Goal: Answer question/provide support

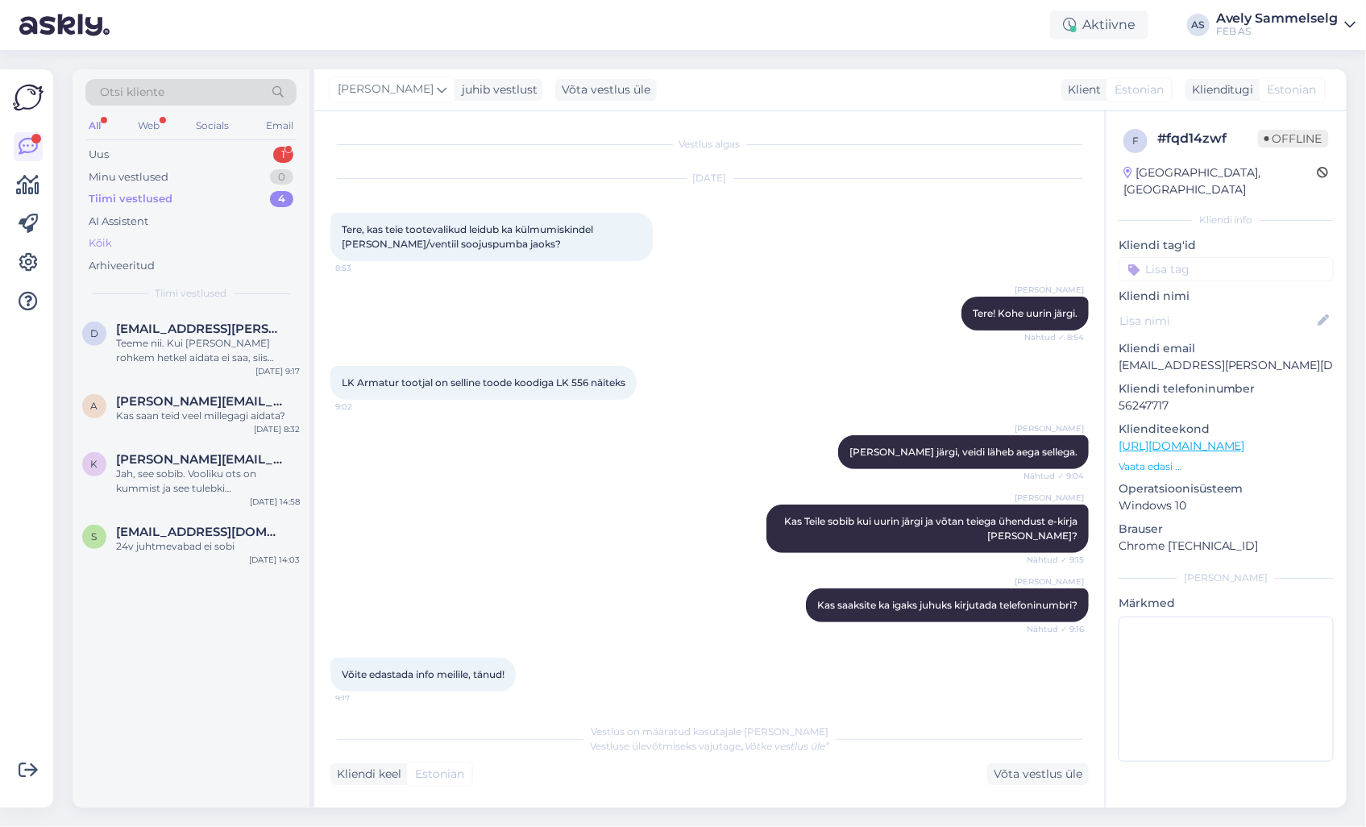
scroll to position [91, 0]
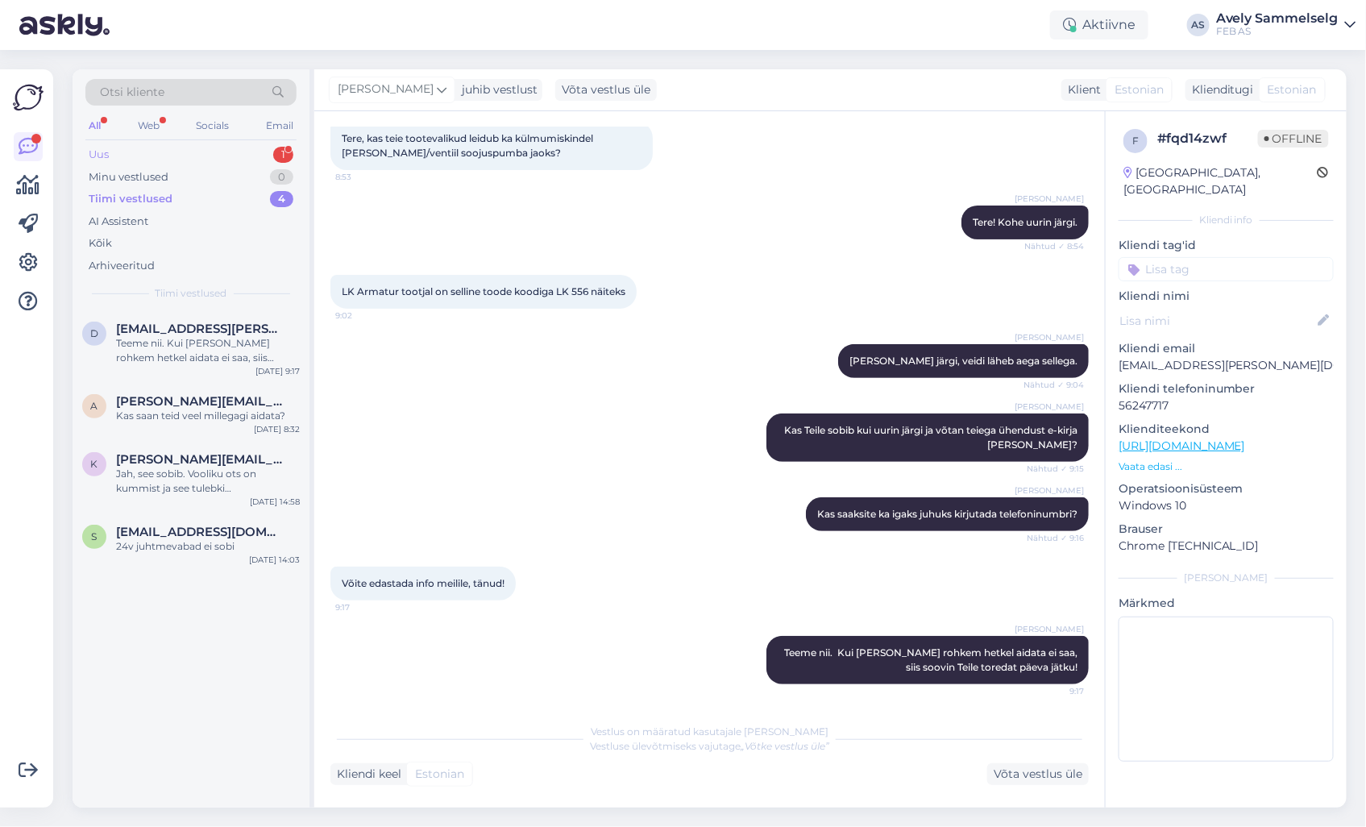
click at [192, 156] on div "Uus 1" at bounding box center [190, 154] width 211 height 23
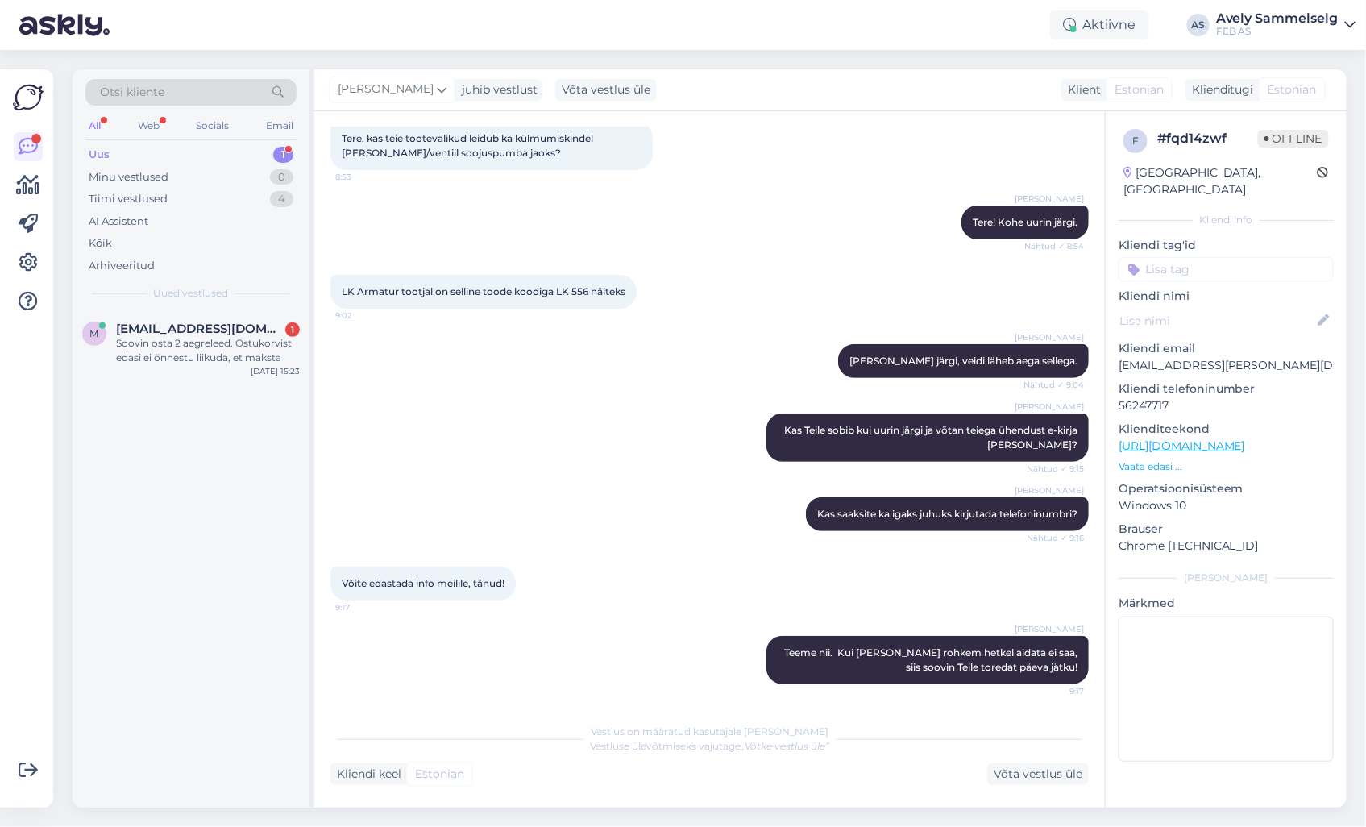
click at [185, 484] on div "m [EMAIL_ADDRESS][DOMAIN_NAME] 1 Soovin osta 2 aegreleed. Ostukorvist edasi ei …" at bounding box center [191, 558] width 237 height 497
click at [199, 336] on div "Soovin osta 2 aegreleed. Ostukorvist edasi ei õnnestu liikuda, et maksta" at bounding box center [208, 350] width 184 height 29
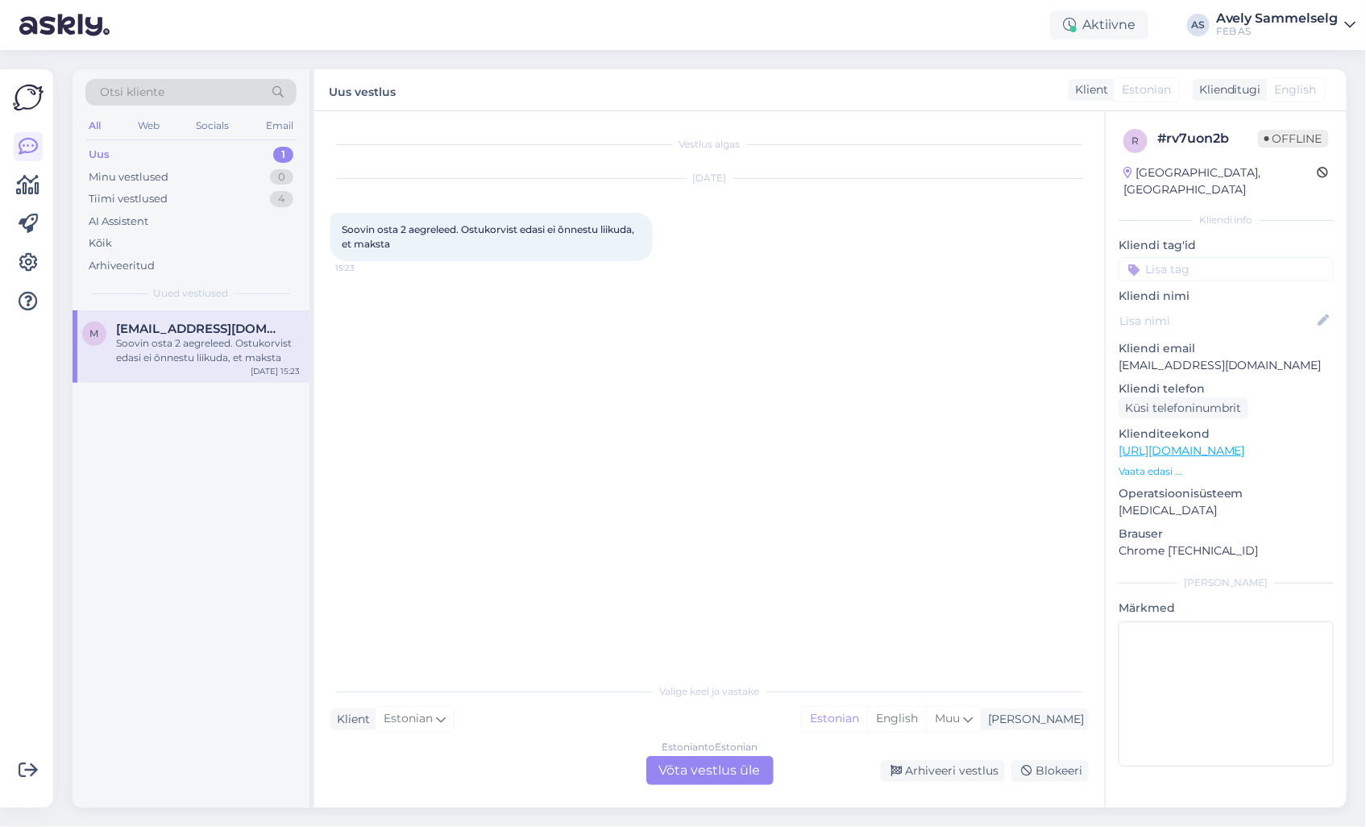
click at [280, 431] on div "m [EMAIL_ADDRESS][DOMAIN_NAME] Soovin osta 2 aegreleed. Ostukorvist edasi ei õn…" at bounding box center [191, 558] width 237 height 497
click at [203, 197] on div "Tiimi vestlused 4" at bounding box center [190, 199] width 211 height 23
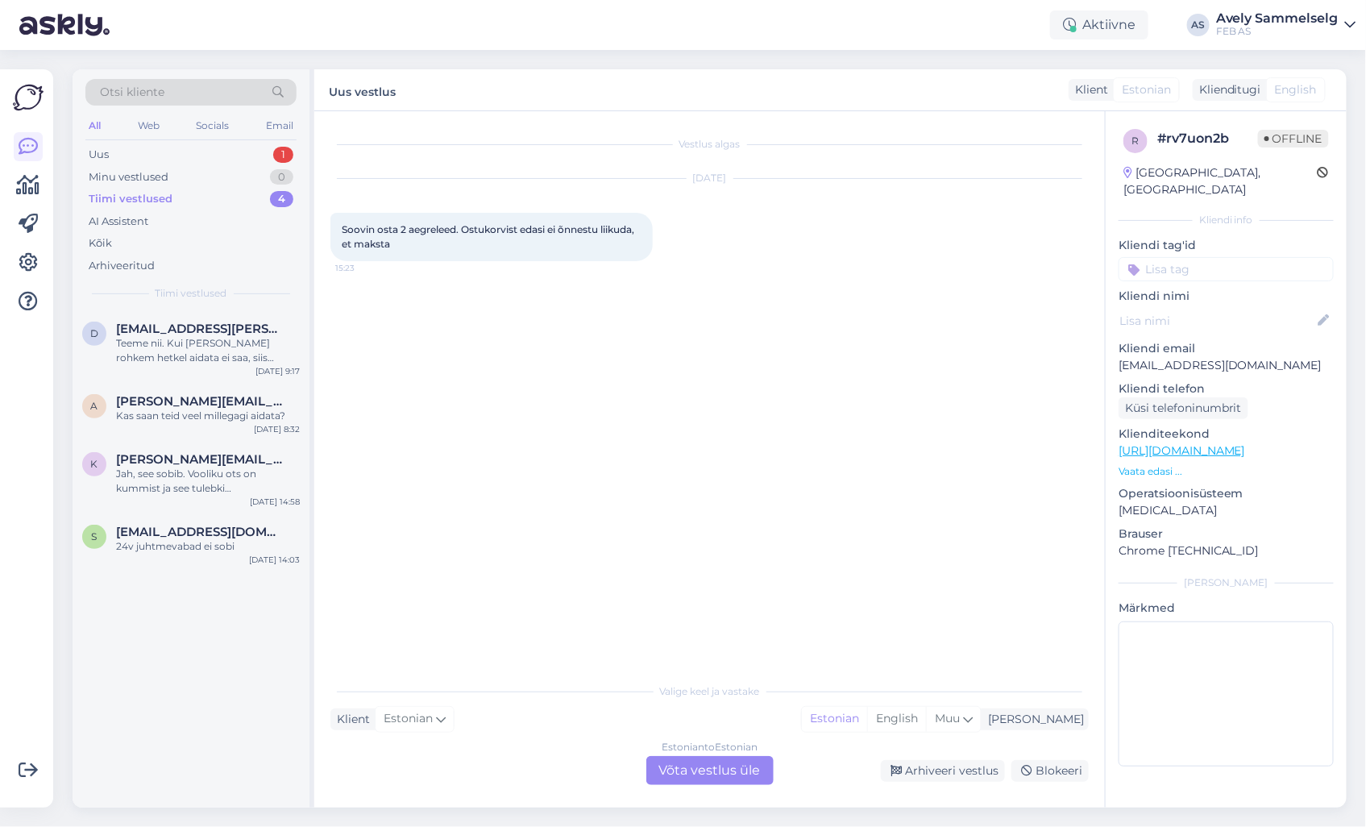
click at [187, 625] on div "d [EMAIL_ADDRESS][PERSON_NAME][DOMAIN_NAME] Teeme nii. Kui [PERSON_NAME] rohkem…" at bounding box center [191, 558] width 237 height 497
click at [235, 155] on div "Uus 1" at bounding box center [190, 154] width 211 height 23
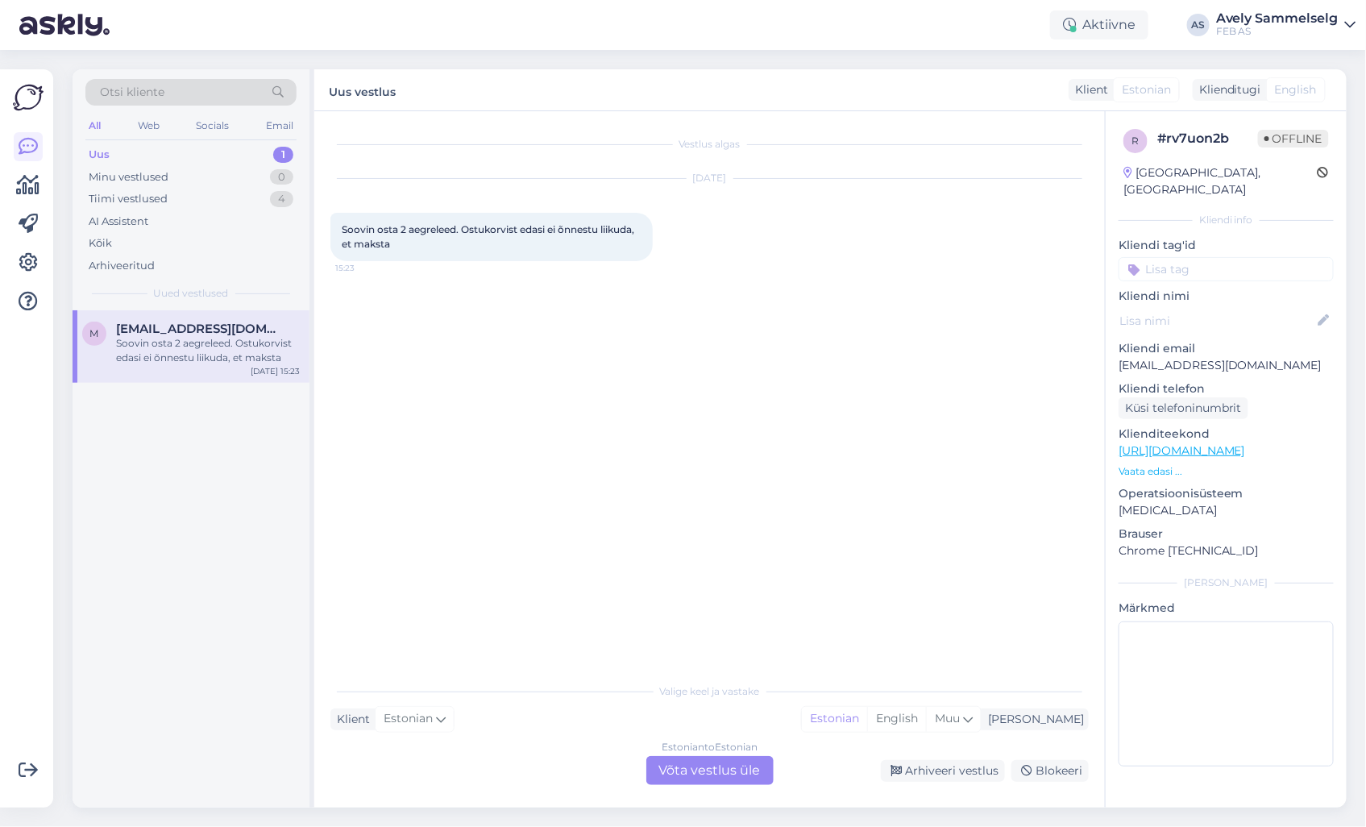
click at [147, 339] on div "Soovin osta 2 aegreleed. Ostukorvist edasi ei õnnestu liikuda, et maksta" at bounding box center [208, 350] width 184 height 29
click at [489, 396] on div "Vestlus algas [DATE] Soovin osta 2 aegreleed. Ostukorvist edasi ei õnnestu liik…" at bounding box center [716, 393] width 773 height 533
click at [546, 482] on div "Vestlus algas [DATE] Soovin osta 2 aegreleed. Ostukorvist edasi ei õnnestu liik…" at bounding box center [716, 393] width 773 height 533
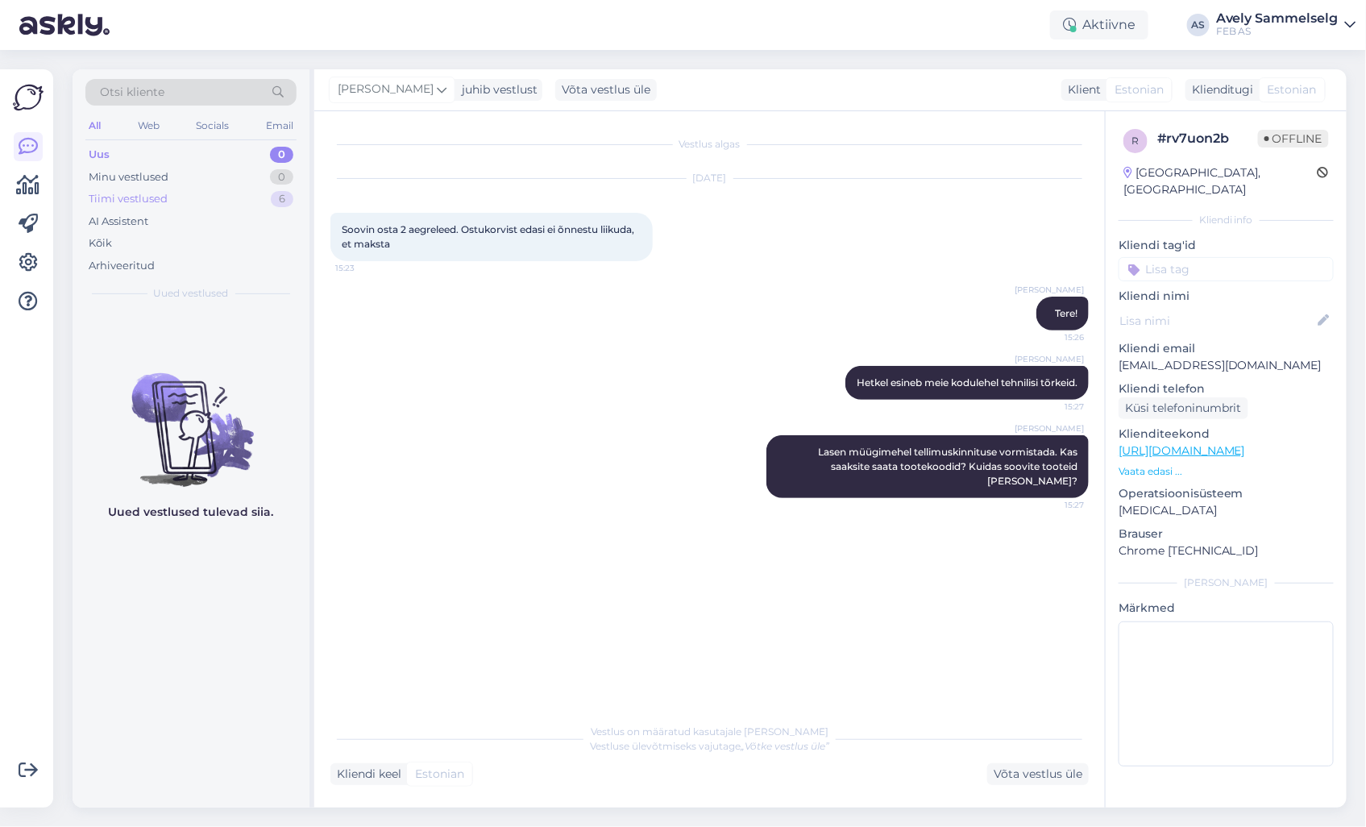
click at [226, 204] on div "Tiimi vestlused 6" at bounding box center [190, 199] width 211 height 23
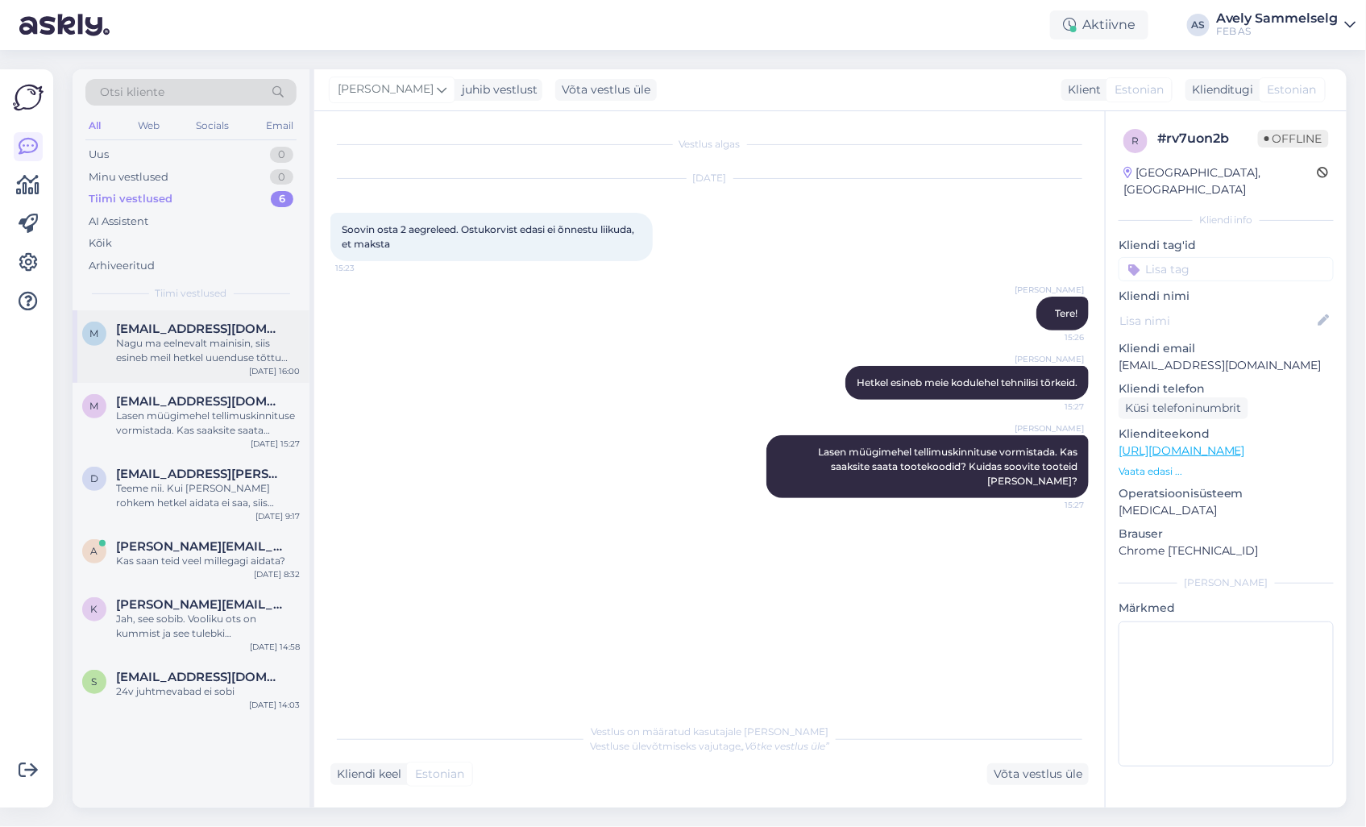
click at [191, 351] on div "Nagu ma eelnevalt mainisin, siis esineb meil hetkel uuenduse tõttu kodulehel tõ…" at bounding box center [208, 350] width 184 height 29
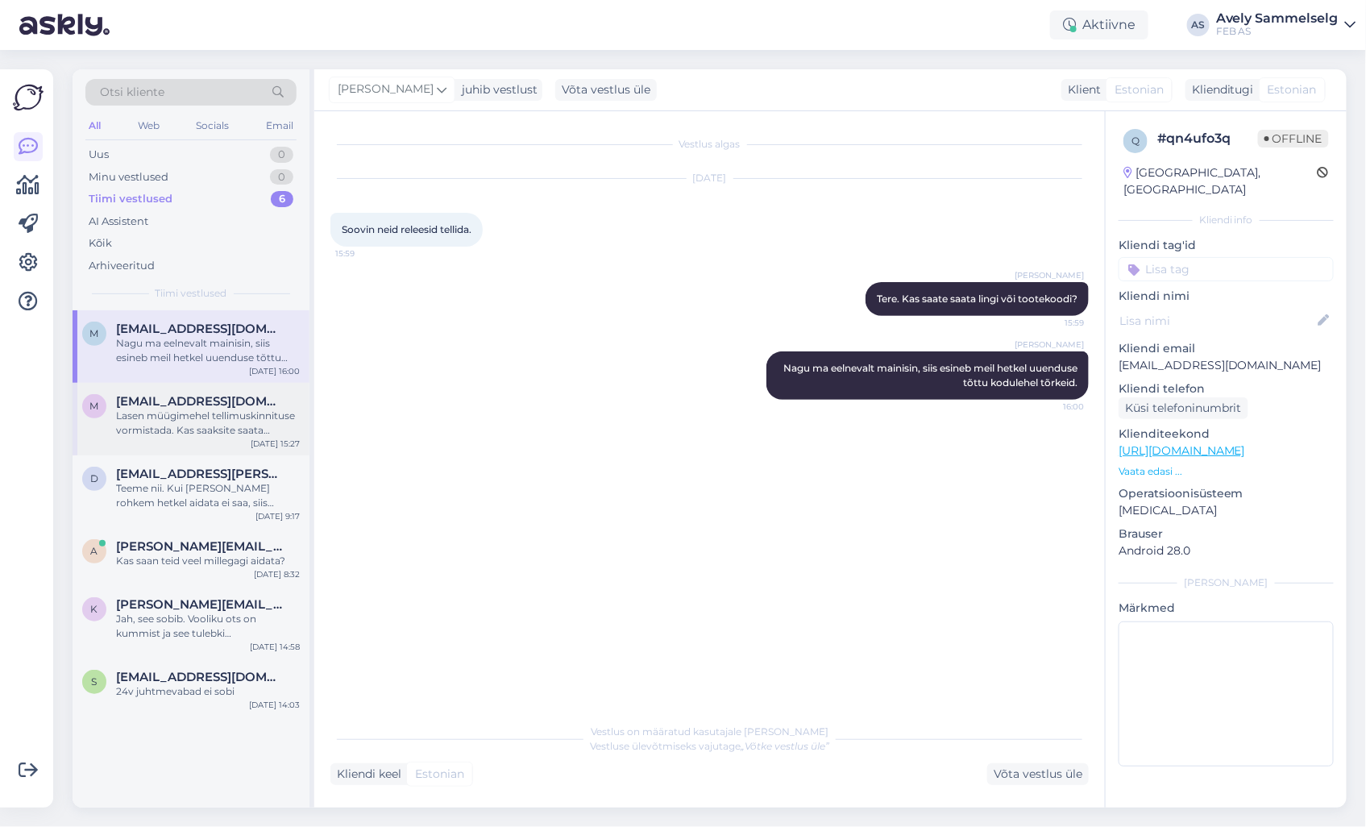
click at [181, 422] on div "Lasen müügimehel tellimuskinnituse vormistada. Kas saaksite saata tootekoodid? …" at bounding box center [208, 423] width 184 height 29
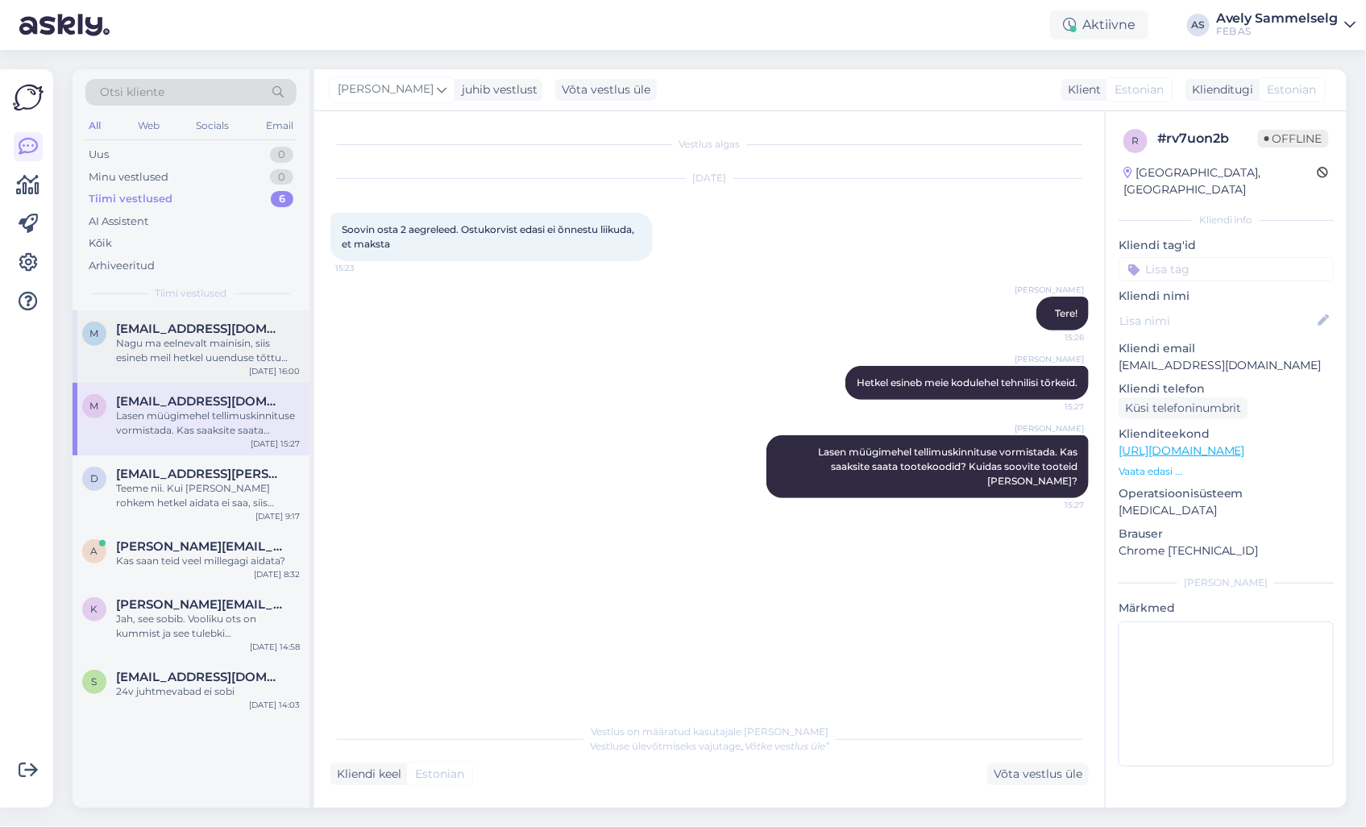
click at [190, 340] on div "Nagu ma eelnevalt mainisin, siis esineb meil hetkel uuenduse tõttu kodulehel tõ…" at bounding box center [208, 350] width 184 height 29
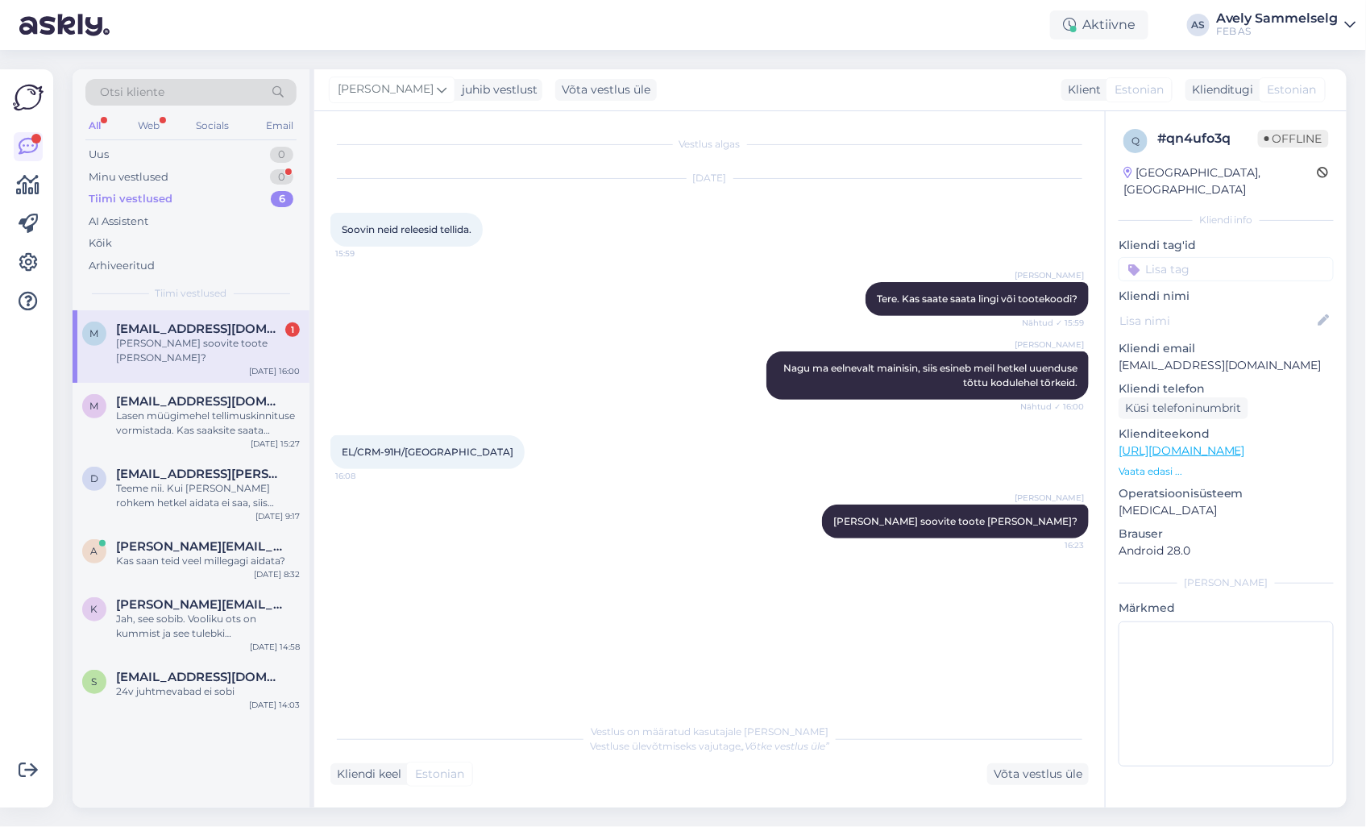
click at [149, 338] on div "[PERSON_NAME] soovite toote [PERSON_NAME]?" at bounding box center [208, 350] width 184 height 29
click at [153, 172] on div "Minu vestlused" at bounding box center [129, 177] width 80 height 16
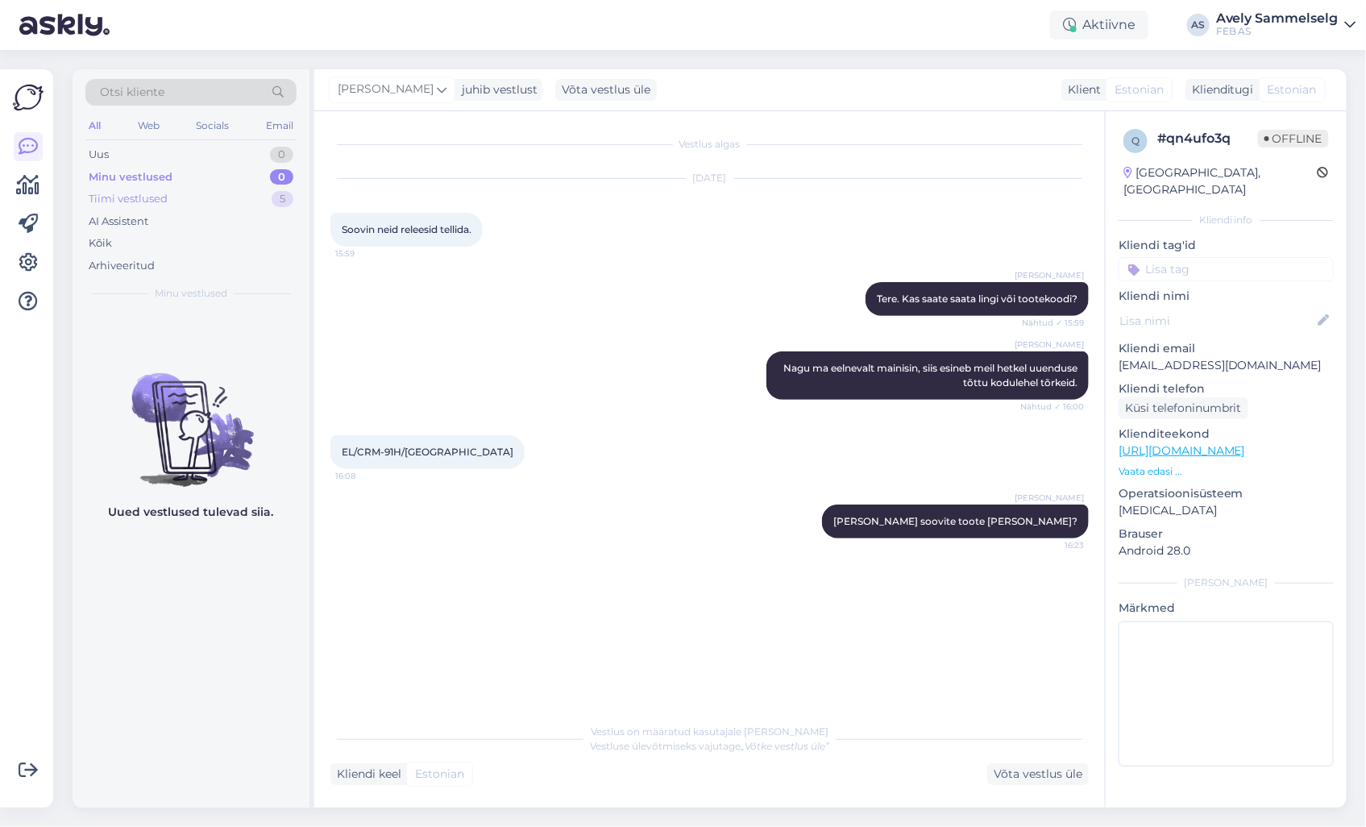
click at [156, 203] on div "Tiimi vestlused" at bounding box center [128, 199] width 79 height 16
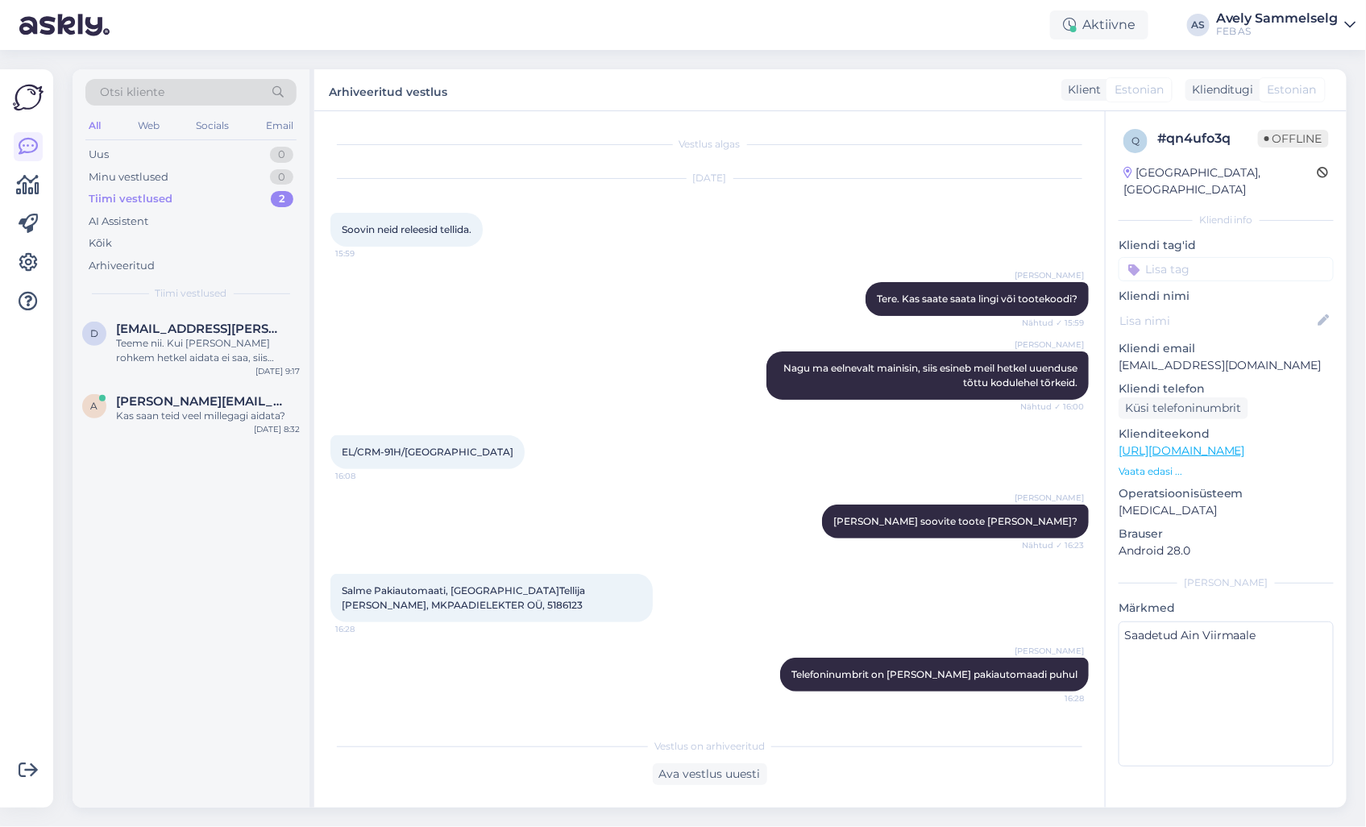
scroll to position [147, 0]
